Goal: Communication & Community: Answer question/provide support

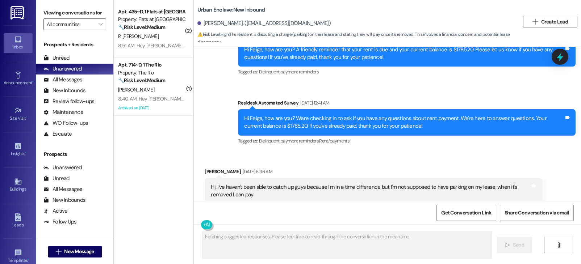
scroll to position [2525, 0]
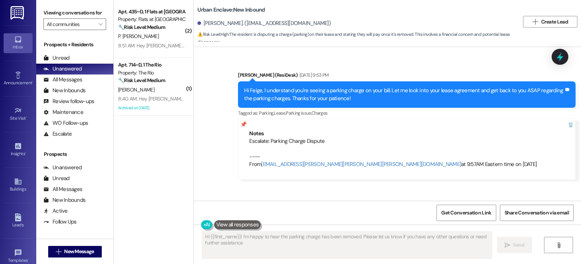
type textarea "Hi {{first_name}}! I'm happy to hear the parking charge has been removed. Pleas…"
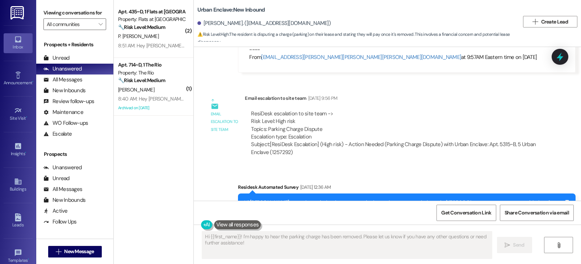
scroll to position [2818, 0]
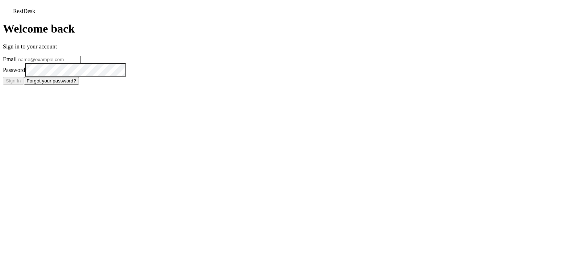
type input "[EMAIL_ADDRESS][DOMAIN_NAME]"
click at [446, 3] on div at bounding box center [290, 3] width 575 height 0
